Goal: Obtain resource: Obtain resource

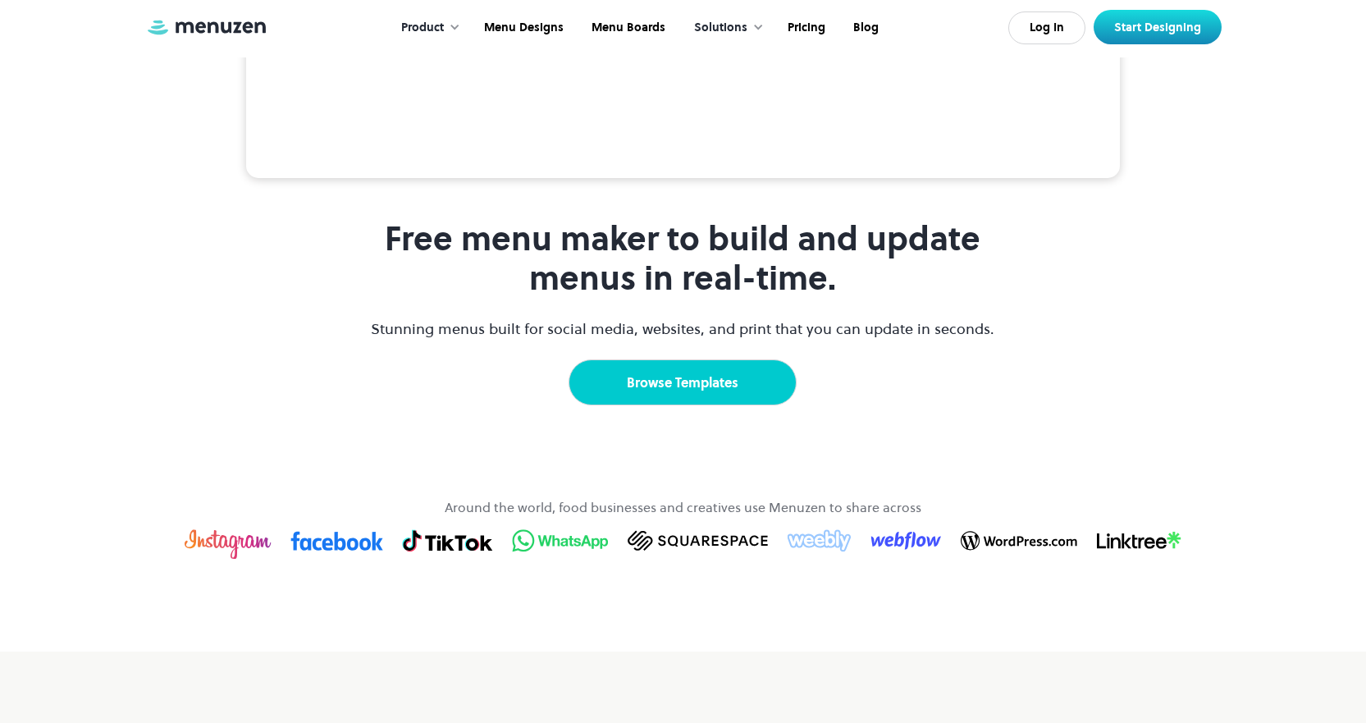
scroll to position [1100, 0]
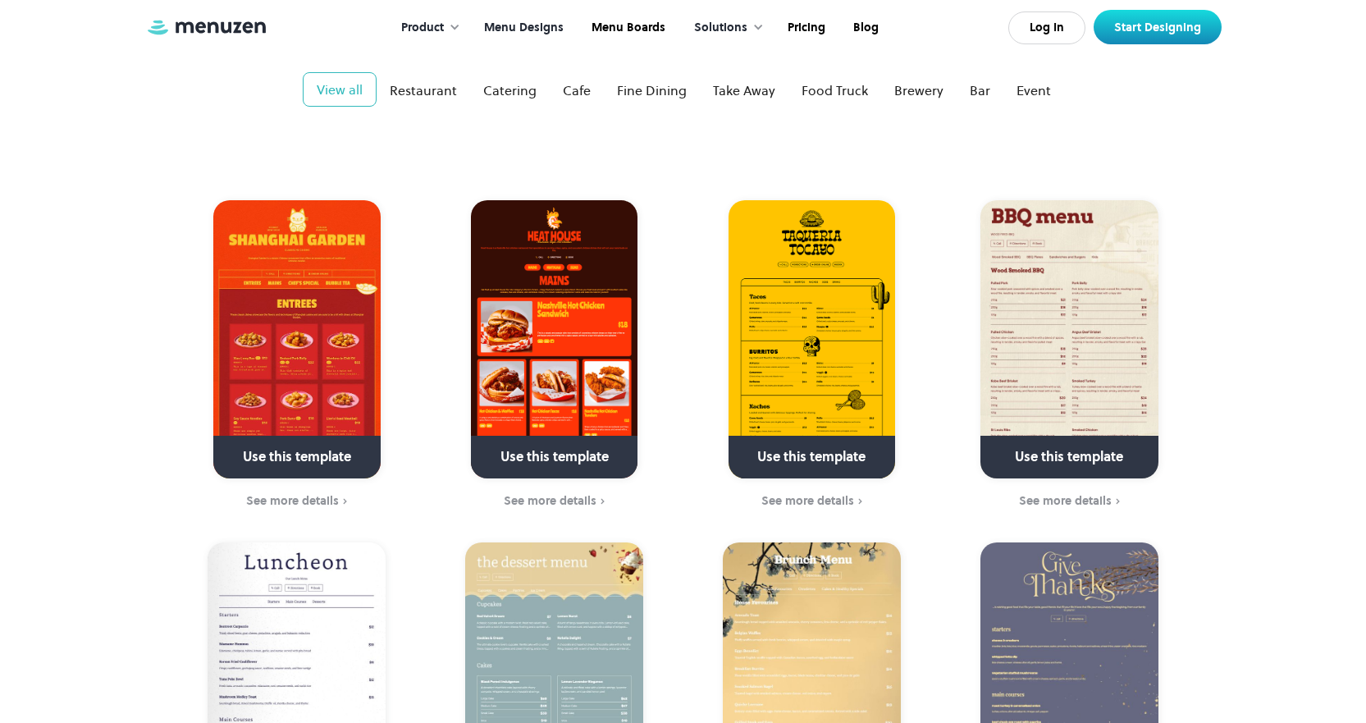
scroll to position [410, 0]
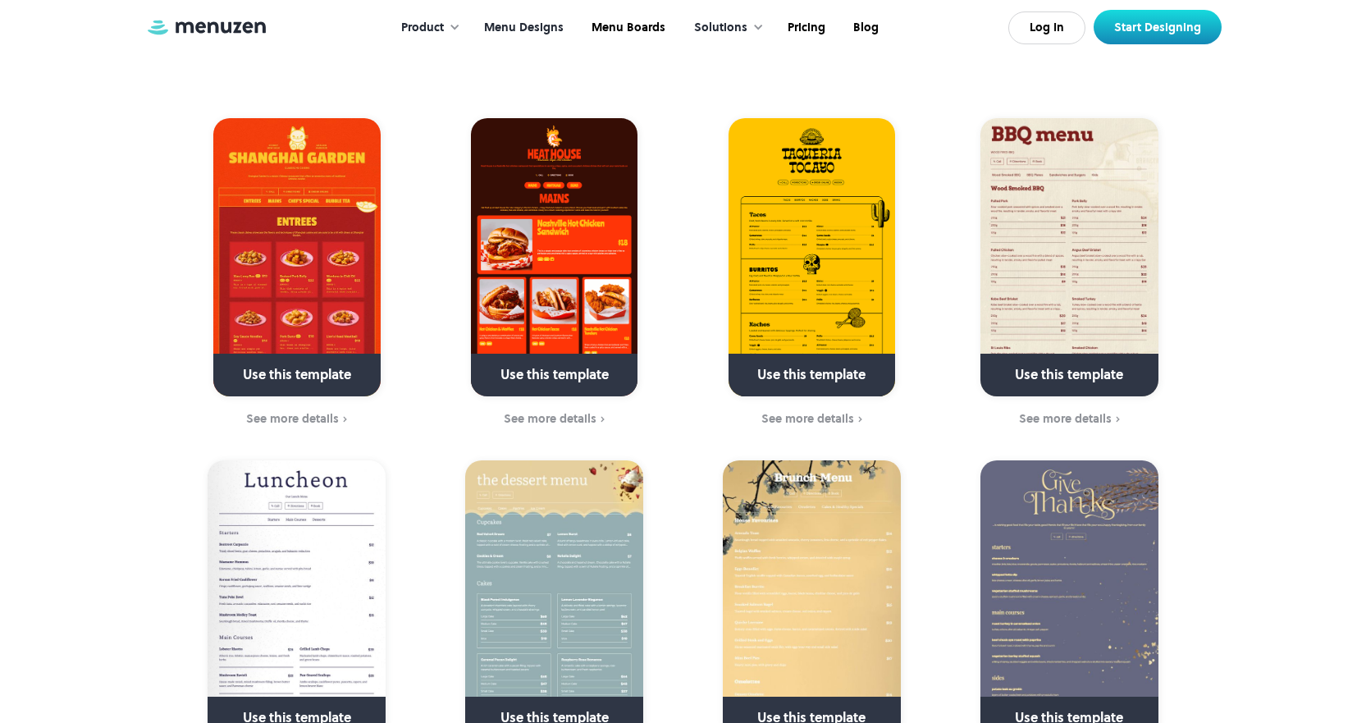
click at [322, 296] on img at bounding box center [296, 257] width 167 height 278
